Goal: Task Accomplishment & Management: Use online tool/utility

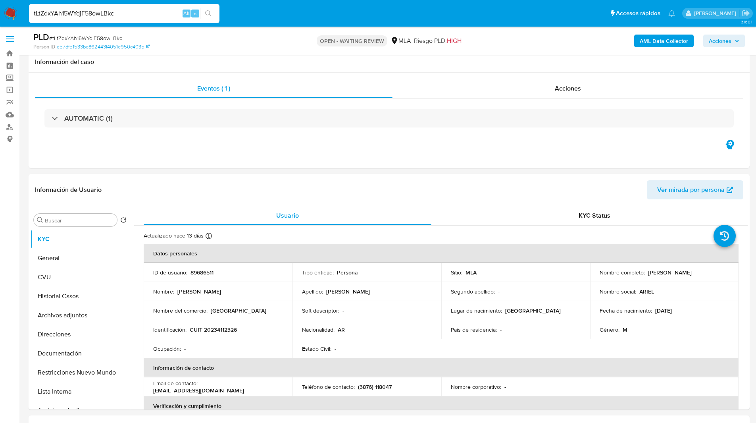
select select "10"
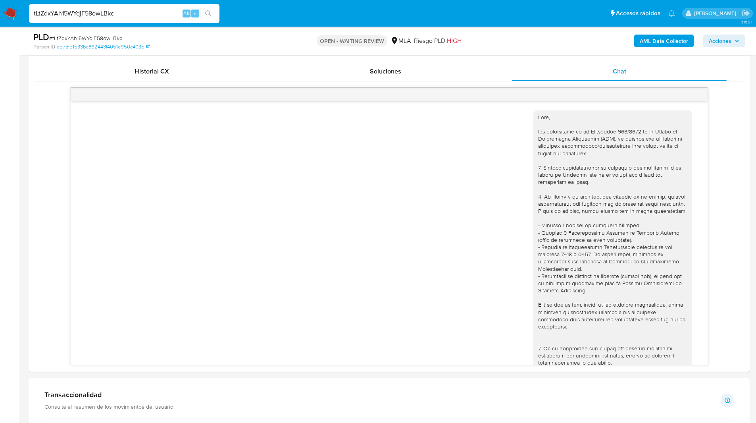
scroll to position [519, 0]
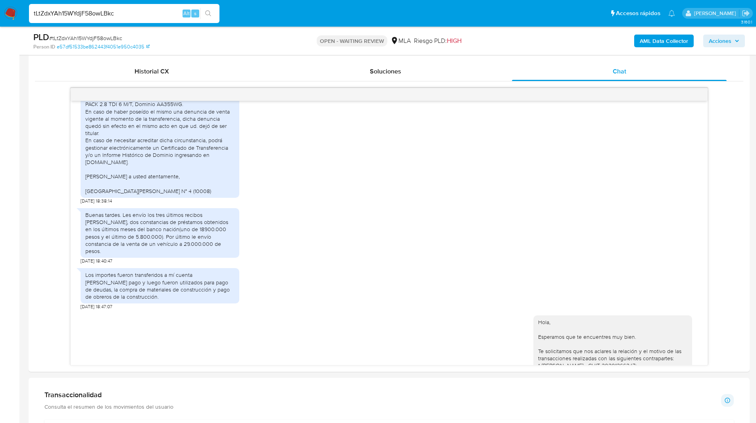
click at [292, 18] on ul "Pausado Ver notificaciones tLtZdxYAh15WYdjF58owLBkc Alt s Accesos rápidos Presi…" at bounding box center [352, 13] width 654 height 20
click at [324, 9] on ul "Pausado Ver notificaciones tLtZdxYAh15WYdjF58owLBkc Alt s Accesos rápidos Presi…" at bounding box center [352, 13] width 654 height 20
click at [327, 8] on ul "Pausado Ver notificaciones tLtZdxYAh15WYdjF58owLBkc Alt s Accesos rápidos Presi…" at bounding box center [352, 13] width 654 height 20
click at [348, 10] on ul "Pausado Ver notificaciones tLtZdxYAh15WYdjF58owLBkc Alt s Accesos rápidos Presi…" at bounding box center [352, 13] width 654 height 20
click at [313, 5] on ul "Pausado Ver notificaciones tLtZdxYAh15WYdjF58owLBkc Alt s Accesos rápidos Presi…" at bounding box center [352, 13] width 654 height 20
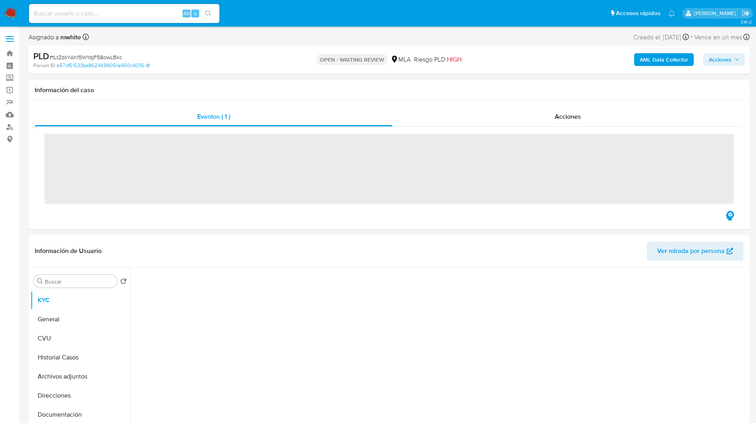
click at [293, 17] on ul "Pausado Ver notificaciones Alt s Accesos rápidos Presiona las siguientes teclas…" at bounding box center [352, 13] width 654 height 20
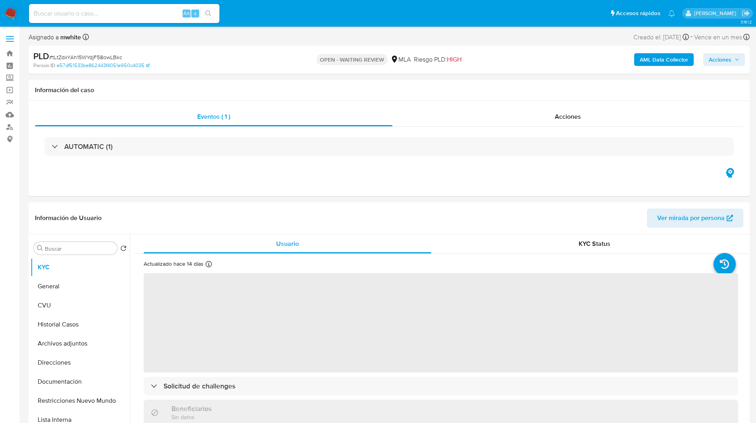
select select "10"
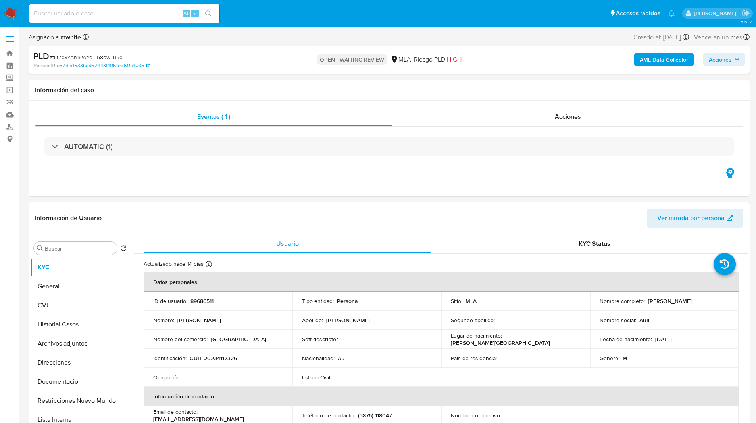
click at [322, 15] on ul "Pausado Ver notificaciones Alt s Accesos rápidos Presiona las siguientes teclas…" at bounding box center [352, 13] width 654 height 20
click at [223, 10] on ul "Pausado Ver notificaciones Alt s Accesos rápidos Presiona las siguientes teclas…" at bounding box center [352, 13] width 654 height 20
click at [227, 10] on ul "Pausado Ver notificaciones Alt s Accesos rápidos Presiona las siguientes teclas…" at bounding box center [352, 13] width 654 height 20
click at [257, 9] on ul "Pausado Ver notificaciones Alt s Accesos rápidos Presiona las siguientes teclas…" at bounding box center [352, 13] width 654 height 20
click at [262, 8] on ul "Pausado Ver notificaciones Alt s Accesos rápidos Presiona las siguientes teclas…" at bounding box center [352, 13] width 654 height 20
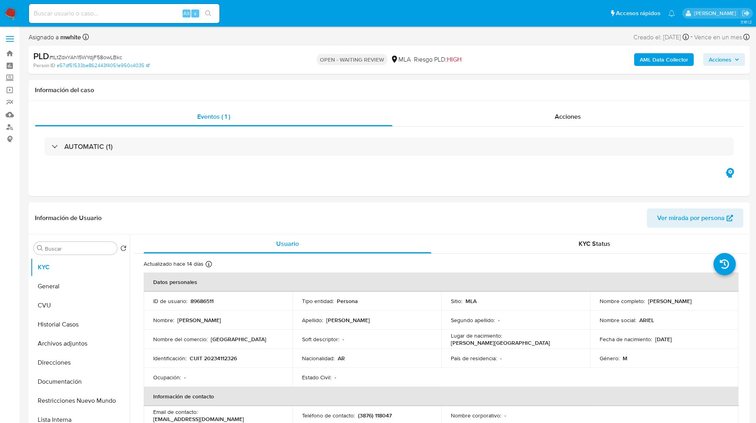
click at [282, 22] on ul "Pausado Ver notificaciones Alt s Accesos rápidos Presiona las siguientes teclas…" at bounding box center [352, 13] width 654 height 20
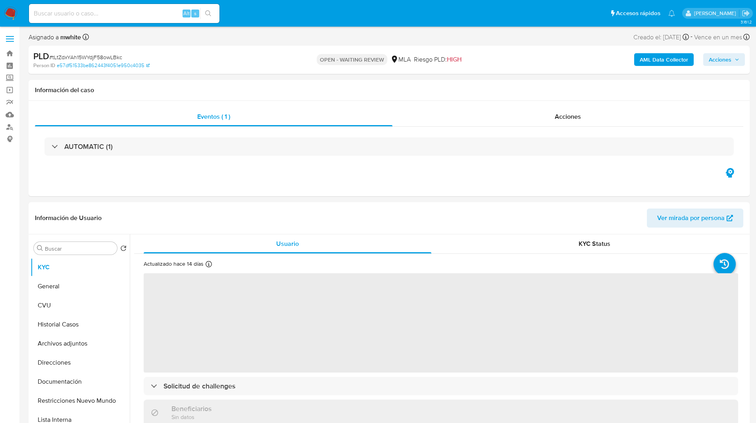
select select "10"
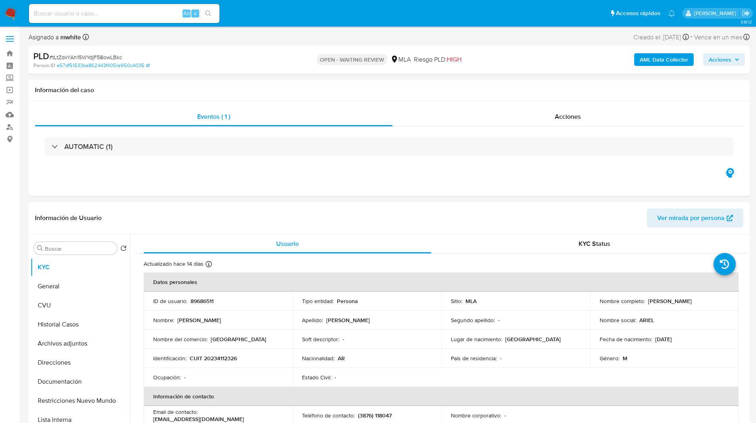
click at [244, 15] on ul "Pausado Ver notificaciones Alt s Accesos rápidos Presiona las siguientes teclas…" at bounding box center [352, 13] width 654 height 20
click at [268, 15] on ul "Pausado Ver notificaciones Alt s Accesos rápidos Presiona las siguientes teclas…" at bounding box center [352, 13] width 654 height 20
click at [245, 8] on ul "Pausado Ver notificaciones Alt s Accesos rápidos Presiona las siguientes teclas…" at bounding box center [352, 13] width 654 height 20
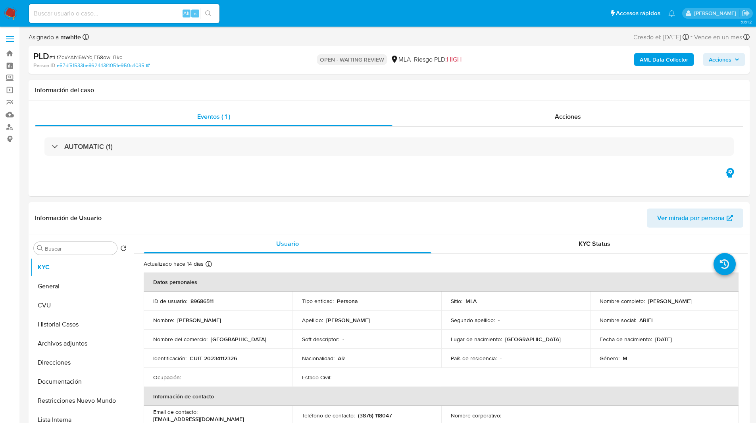
click at [262, 18] on ul "Pausado Ver notificaciones Alt s Accesos rápidos Presiona las siguientes teclas…" at bounding box center [352, 13] width 654 height 20
click at [285, 17] on ul "Pausado Ver notificaciones Alt s Accesos rápidos Presiona las siguientes teclas…" at bounding box center [352, 13] width 654 height 20
click at [291, 16] on ul "Pausado Ver notificaciones Alt s Accesos rápidos Presiona las siguientes teclas…" at bounding box center [352, 13] width 654 height 20
click at [297, 26] on nav "Pausado Ver notificaciones Alt s Accesos rápidos Presiona las siguientes teclas…" at bounding box center [378, 13] width 756 height 27
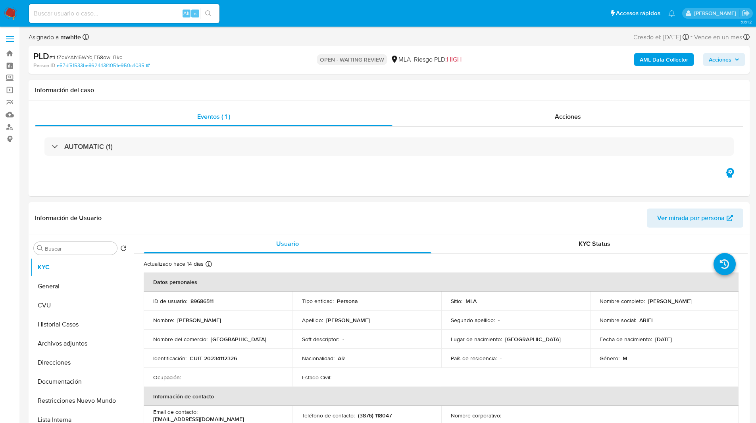
click at [258, 11] on ul "Pausado Ver notificaciones Alt s Accesos rápidos Presiona las siguientes teclas…" at bounding box center [352, 13] width 654 height 20
click at [264, 11] on ul "Pausado Ver notificaciones Alt s Accesos rápidos Presiona las siguientes teclas…" at bounding box center [352, 13] width 654 height 20
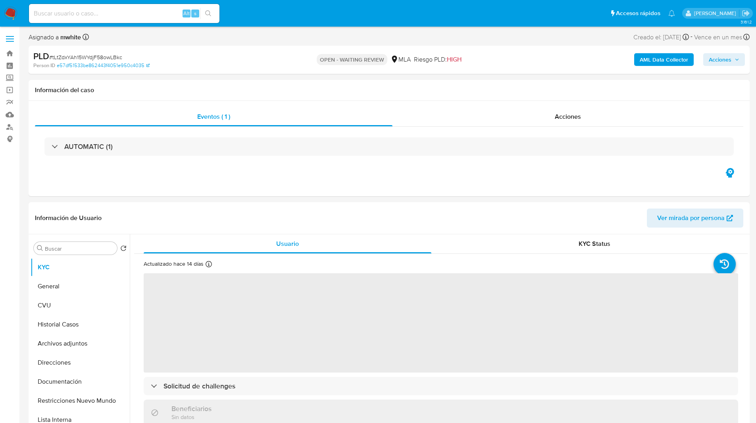
select select "10"
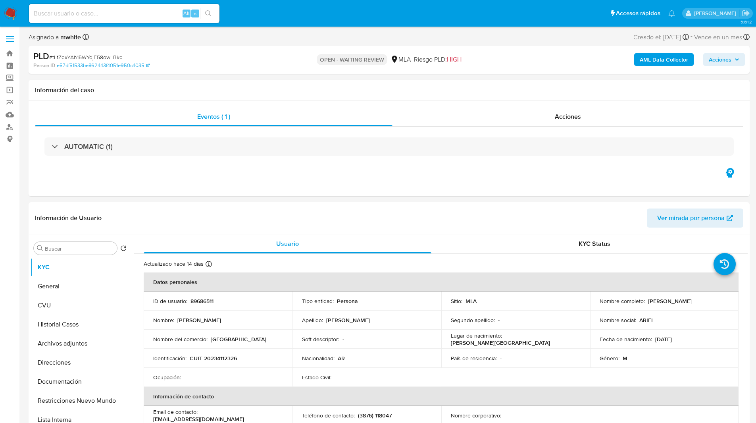
click at [239, 14] on ul "Pausado Ver notificaciones Alt s Accesos rápidos Presiona las siguientes teclas…" at bounding box center [352, 13] width 654 height 20
